Goal: Information Seeking & Learning: Learn about a topic

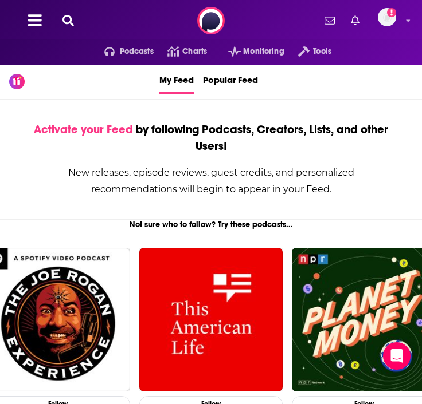
click at [65, 25] on icon at bounding box center [67, 20] width 11 height 11
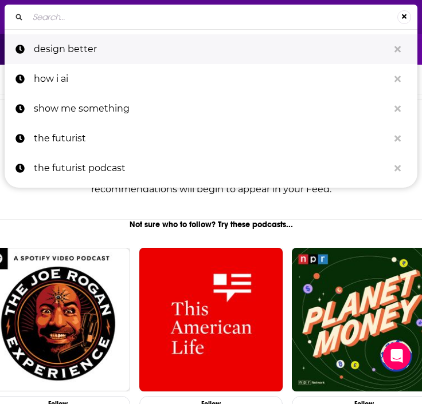
click at [77, 53] on p "design better" at bounding box center [211, 49] width 355 height 30
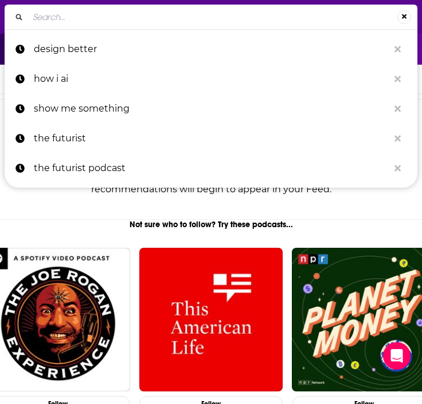
type input "design better"
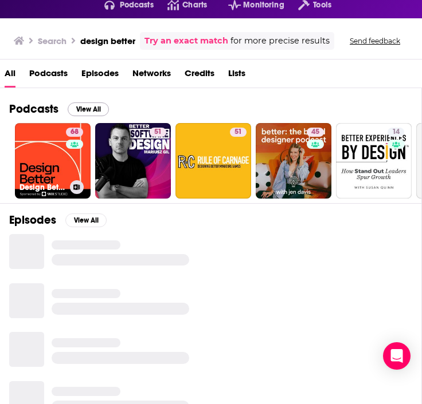
scroll to position [58, 0]
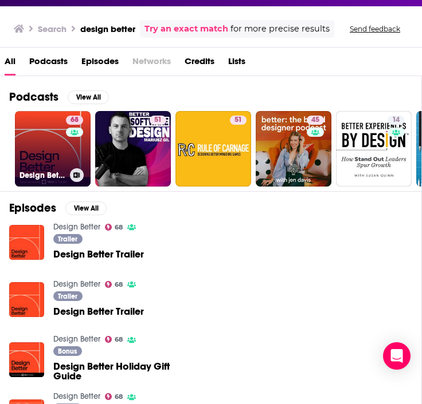
click at [54, 160] on link "68 Design Better" at bounding box center [53, 149] width 76 height 76
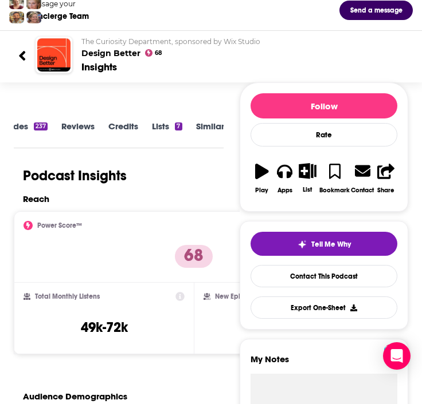
scroll to position [68, 0]
